Goal: Task Accomplishment & Management: Use online tool/utility

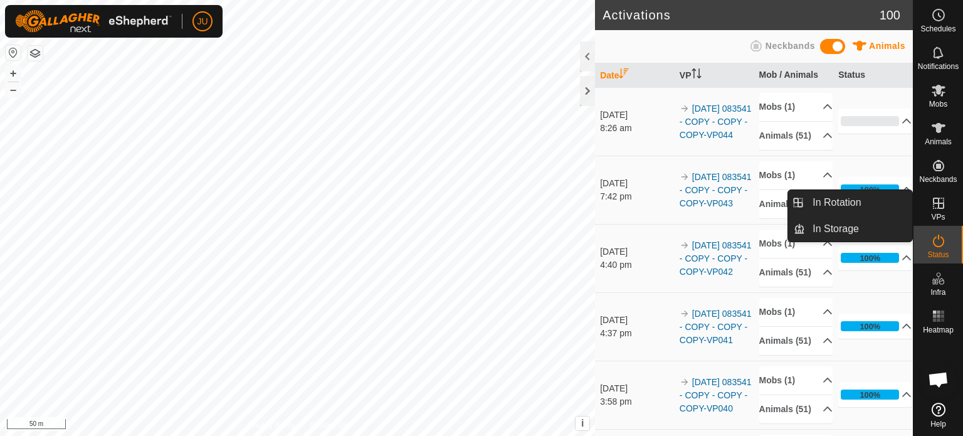
click at [935, 200] on icon at bounding box center [938, 203] width 15 height 15
click at [853, 199] on link "In Rotation" at bounding box center [858, 202] width 107 height 25
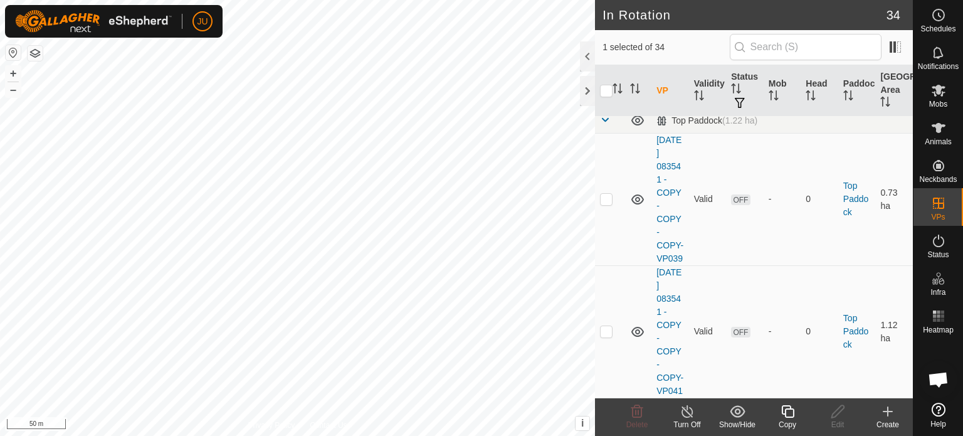
scroll to position [4767, 0]
click at [787, 411] on icon at bounding box center [788, 411] width 16 height 15
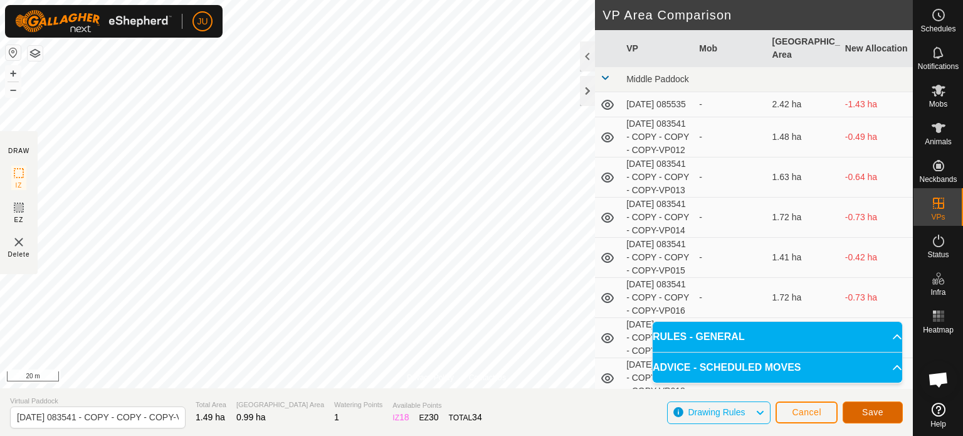
click at [878, 411] on span "Save" at bounding box center [872, 412] width 21 height 10
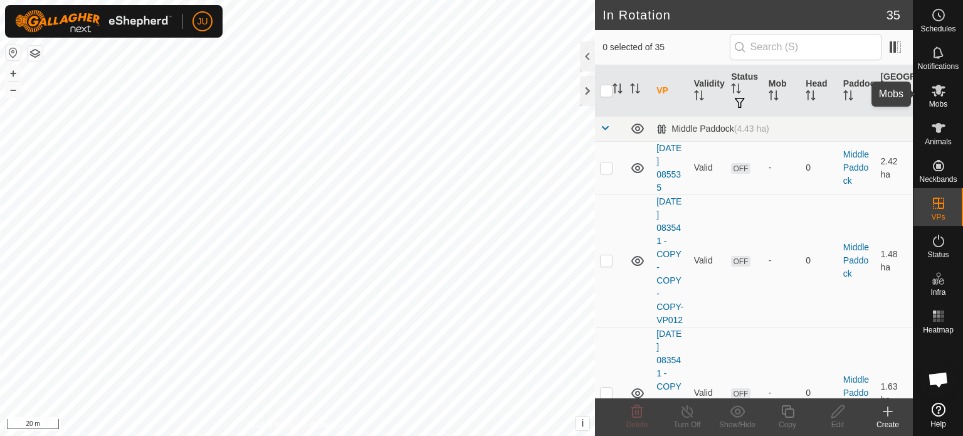
click at [943, 90] on icon at bounding box center [938, 90] width 15 height 15
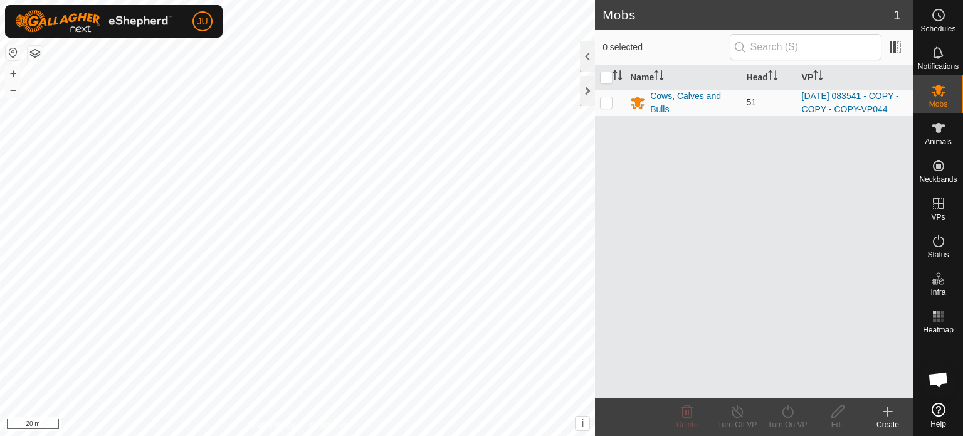
click at [608, 107] on p-checkbox at bounding box center [606, 102] width 13 height 10
checkbox input "true"
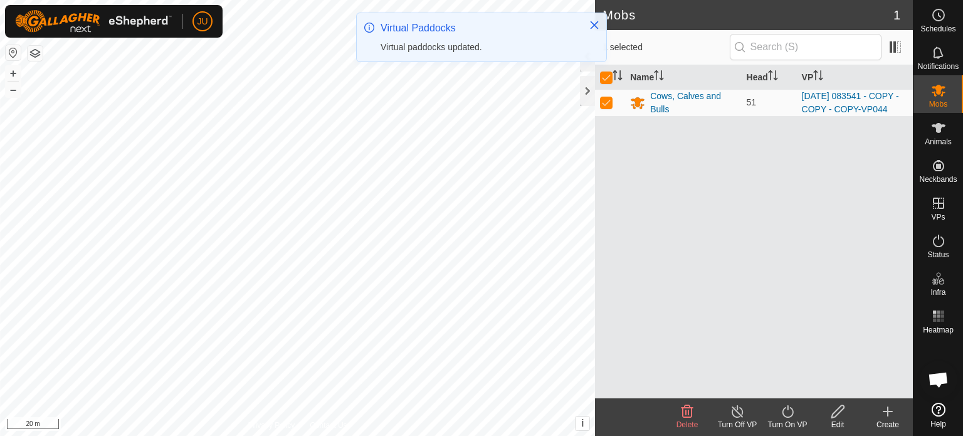
click at [791, 412] on icon at bounding box center [788, 411] width 16 height 15
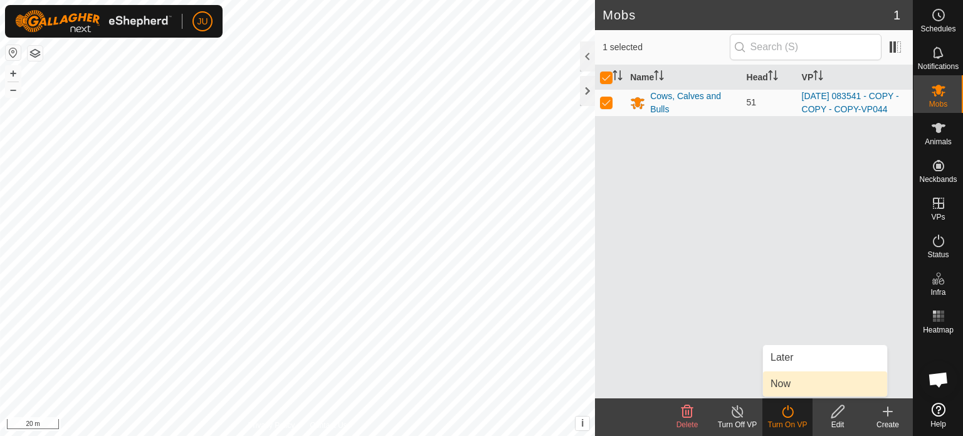
click at [797, 381] on link "Now" at bounding box center [825, 383] width 124 height 25
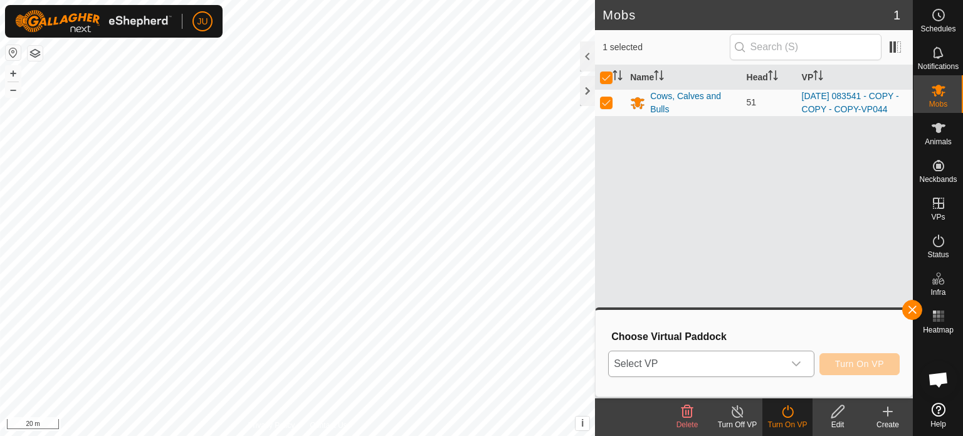
click at [800, 358] on div "dropdown trigger" at bounding box center [796, 363] width 25 height 25
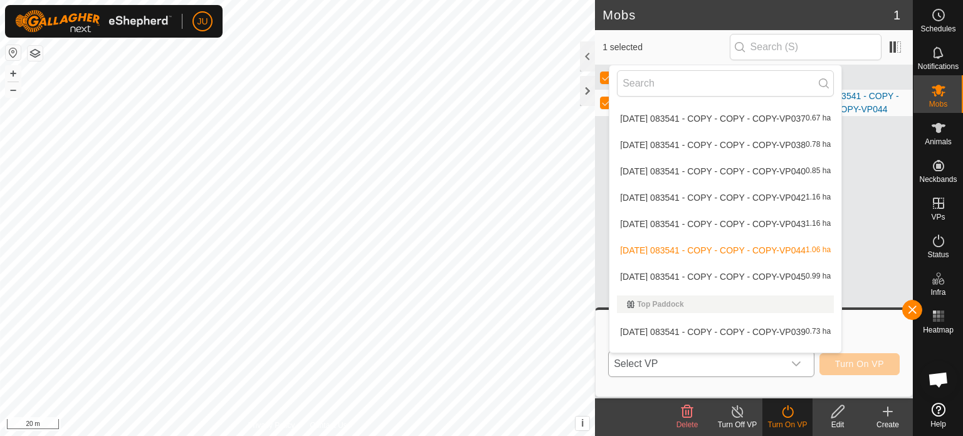
scroll to position [728, 0]
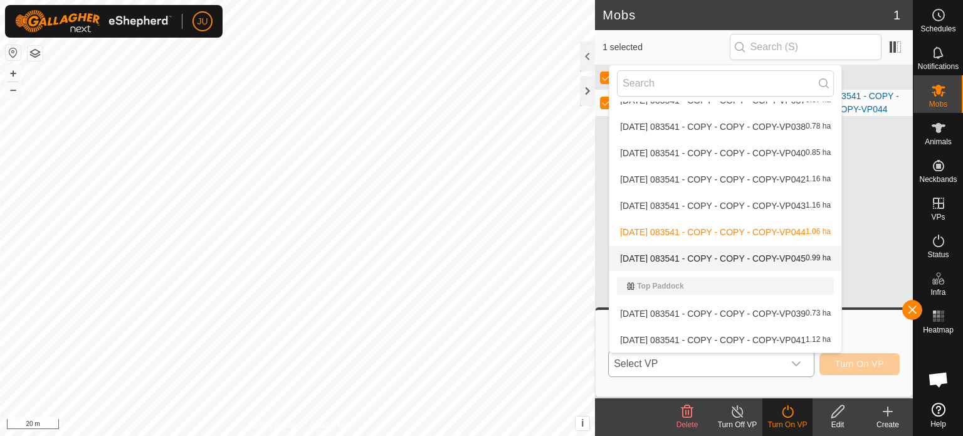
click at [732, 256] on li "[DATE] 083541 - COPY - COPY - COPY-VP045 0.99 ha" at bounding box center [726, 258] width 232 height 25
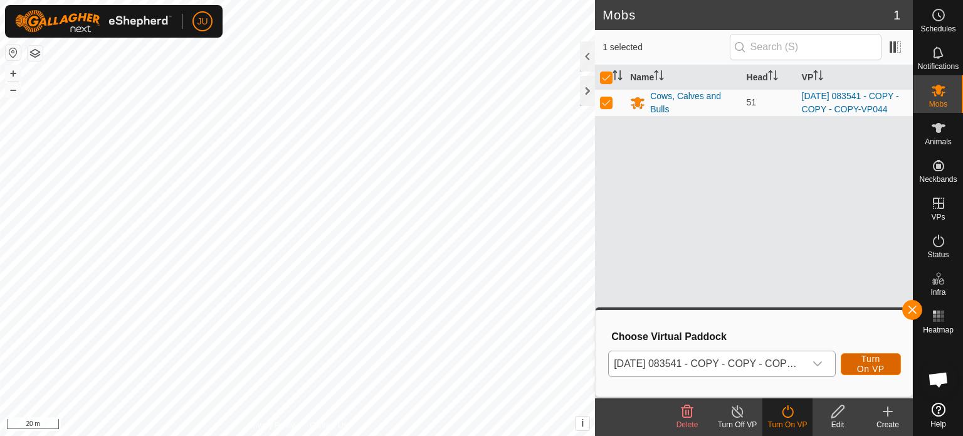
click at [871, 362] on span "Turn On VP" at bounding box center [871, 364] width 29 height 20
